Goal: Transaction & Acquisition: Obtain resource

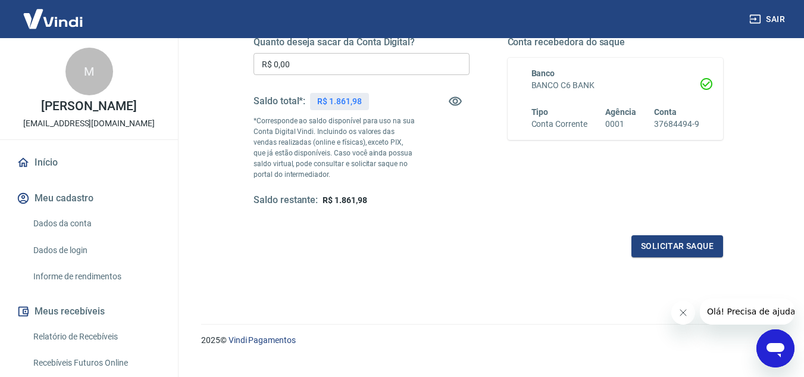
scroll to position [222, 0]
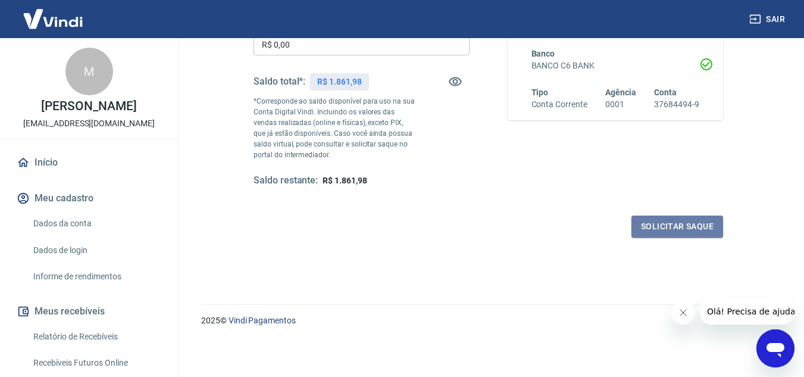
click at [683, 222] on button "Solicitar saque" at bounding box center [677, 226] width 92 height 22
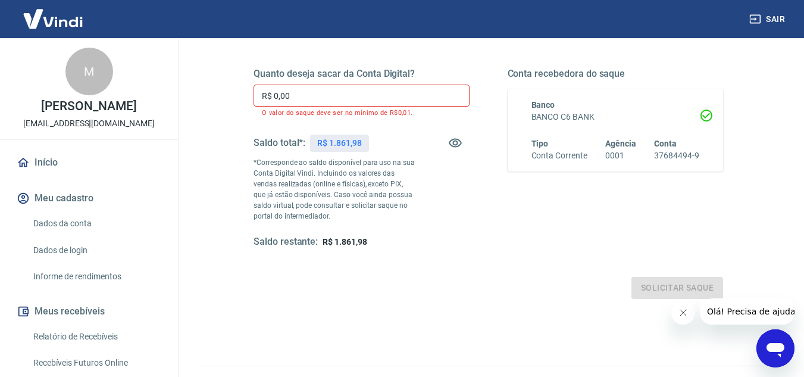
scroll to position [103, 0]
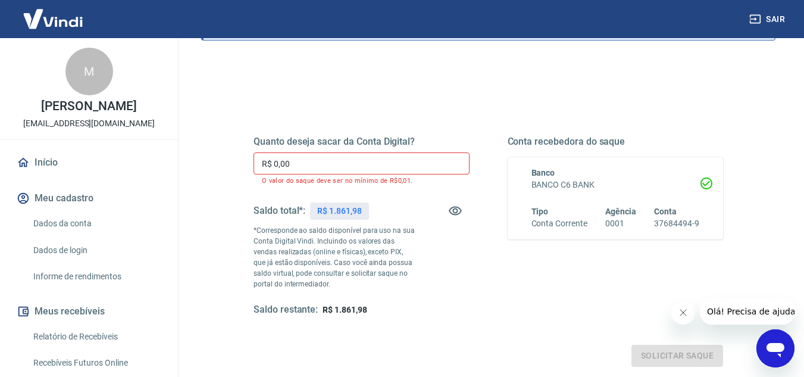
click at [319, 168] on input "R$ 0,00" at bounding box center [361, 163] width 216 height 22
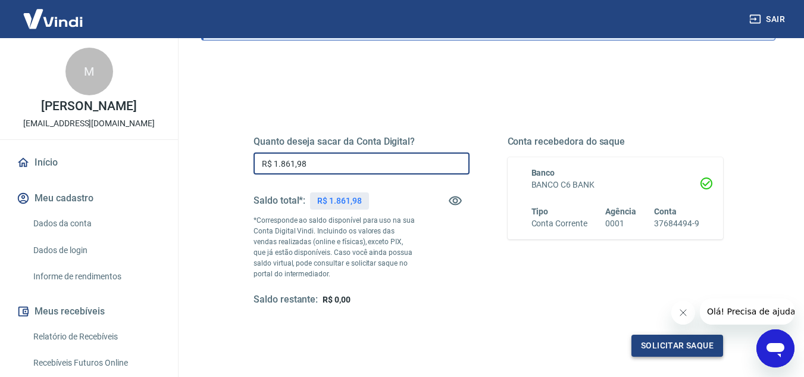
type input "R$ 1.861,98"
click at [688, 346] on button "Solicitar saque" at bounding box center [677, 345] width 92 height 22
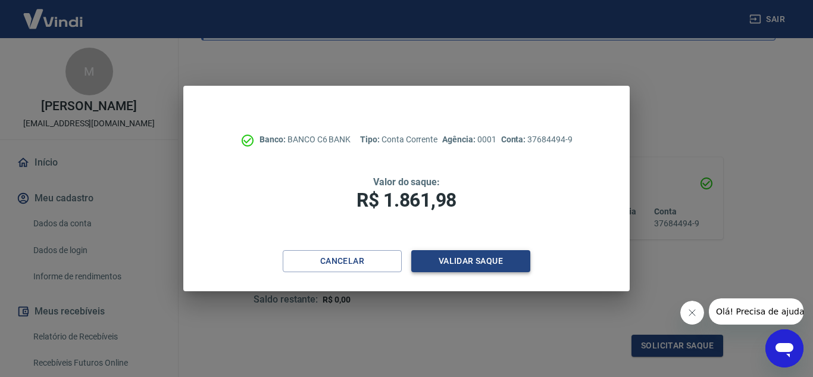
click at [466, 257] on button "Validar saque" at bounding box center [470, 261] width 119 height 22
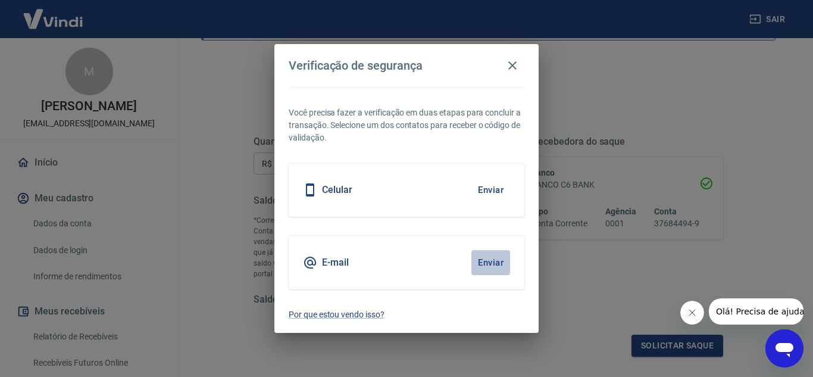
click at [471, 272] on button "Enviar" at bounding box center [490, 262] width 39 height 25
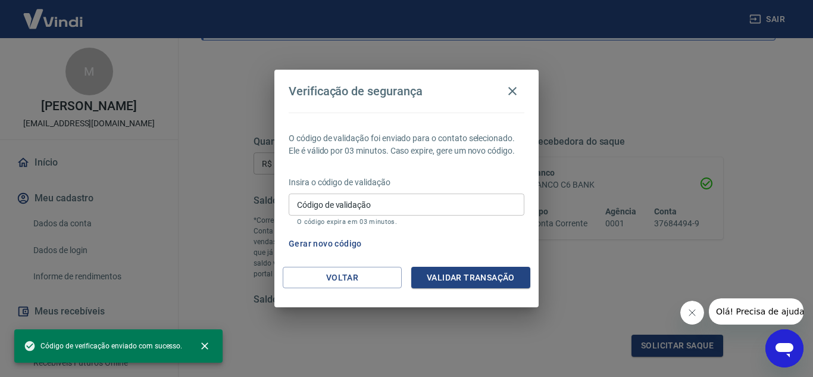
click at [401, 205] on input "Código de validação" at bounding box center [406, 204] width 236 height 22
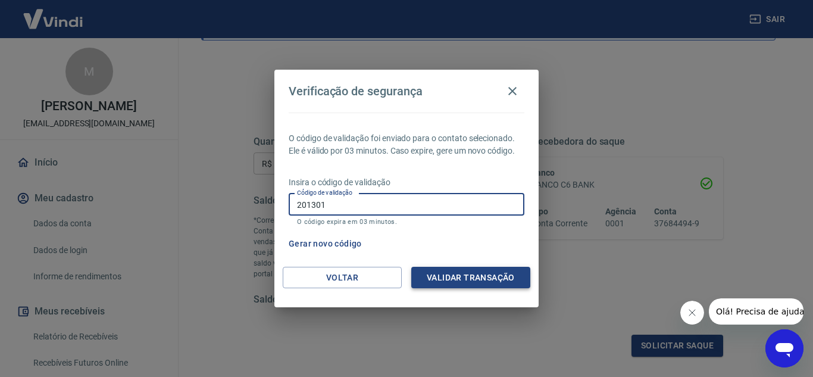
type input "201301"
click at [438, 275] on button "Validar transação" at bounding box center [470, 277] width 119 height 22
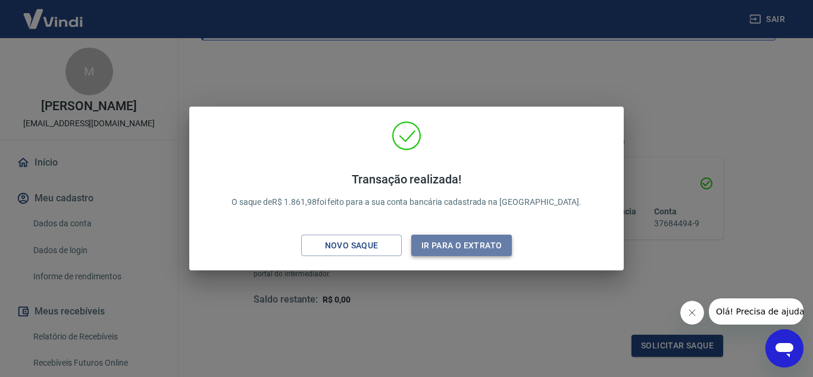
click at [450, 244] on button "Ir para o extrato" at bounding box center [461, 245] width 101 height 22
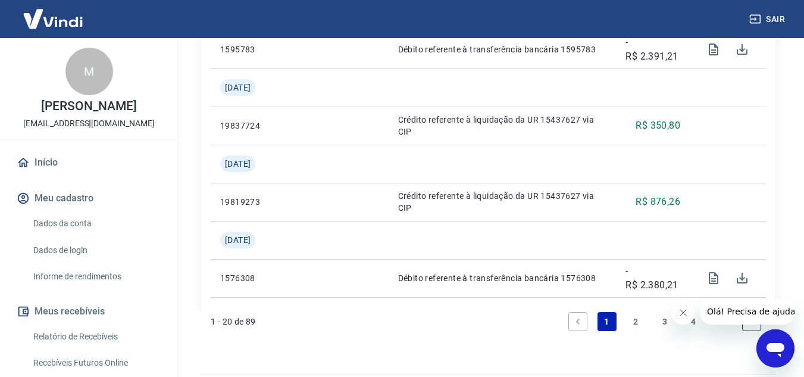
scroll to position [1440, 0]
